Goal: Task Accomplishment & Management: Use online tool/utility

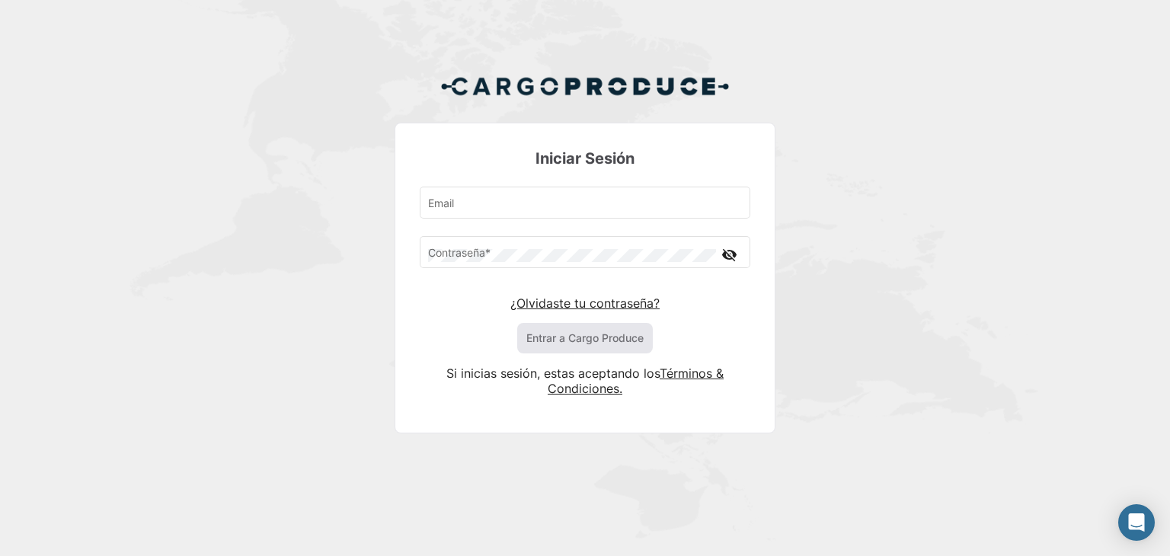
type input "[EMAIL_ADDRESS][DOMAIN_NAME]"
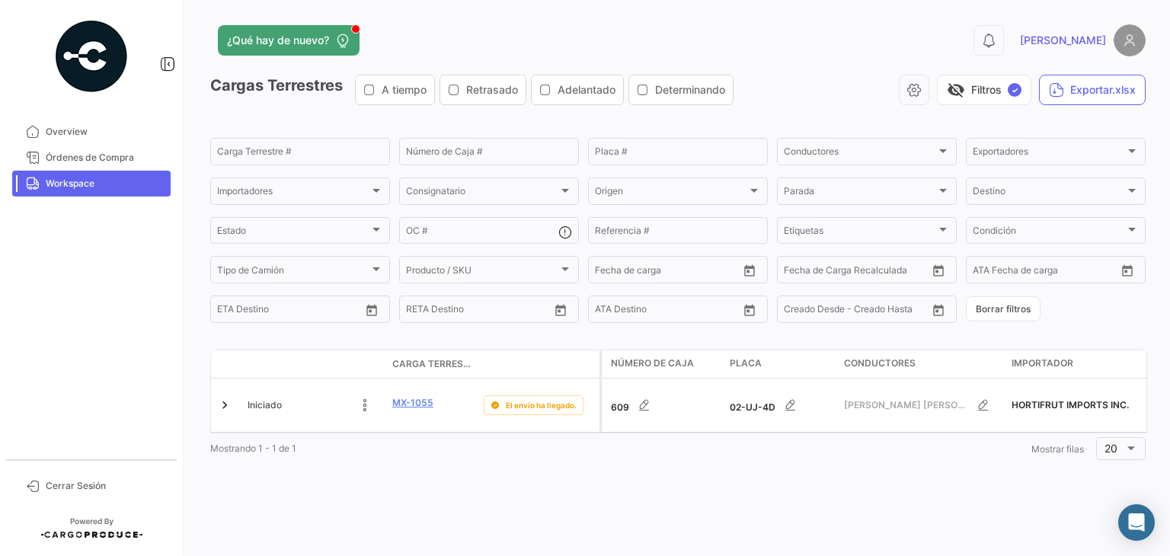
click at [62, 181] on span "Workspace" at bounding box center [105, 184] width 119 height 14
click at [79, 181] on span "Workspace" at bounding box center [105, 184] width 119 height 14
